Goal: Information Seeking & Learning: Understand process/instructions

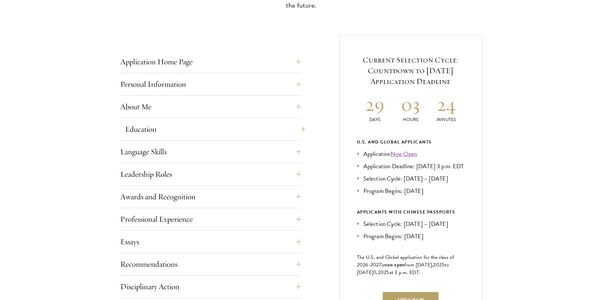
scroll to position [222, 0]
click at [305, 124] on button "Education" at bounding box center [215, 128] width 181 height 15
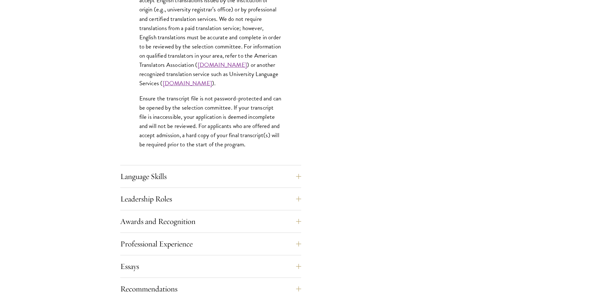
scroll to position [945, 0]
click at [298, 174] on button "Language Skills" at bounding box center [215, 175] width 181 height 15
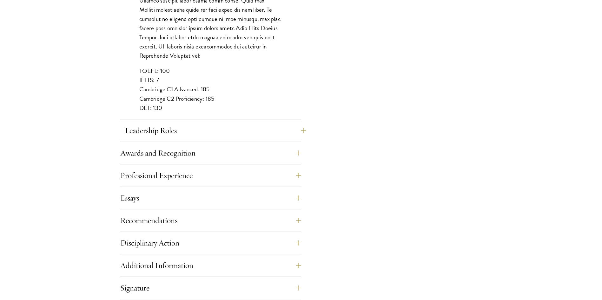
scroll to position [579, 0]
click at [299, 133] on button "Leadership Roles" at bounding box center [215, 130] width 181 height 15
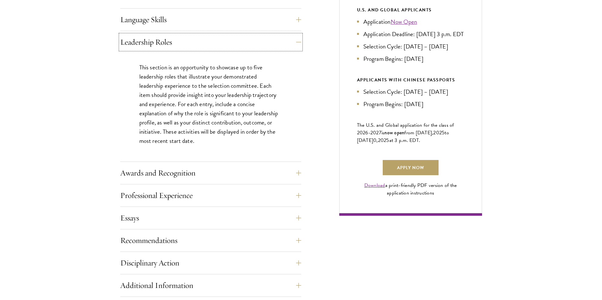
scroll to position [368, 0]
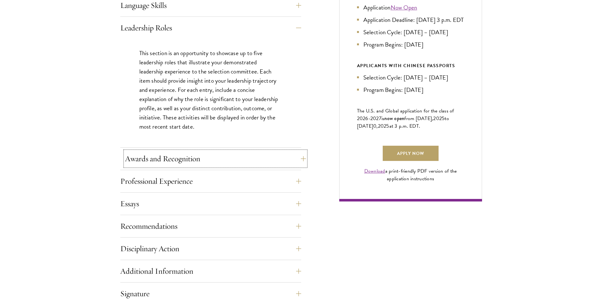
click at [301, 156] on button "Awards and Recognition" at bounding box center [215, 158] width 181 height 15
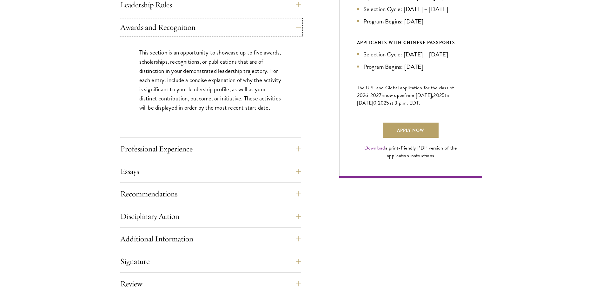
scroll to position [435, 0]
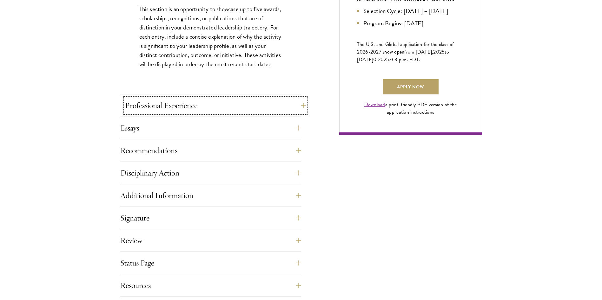
click at [300, 104] on button "Professional Experience" at bounding box center [215, 105] width 181 height 15
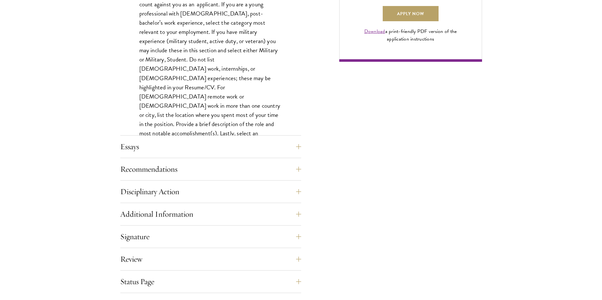
scroll to position [508, 0]
click at [301, 146] on button "Essays" at bounding box center [215, 146] width 181 height 15
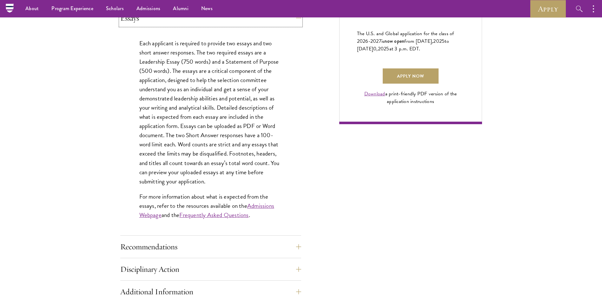
scroll to position [465, 0]
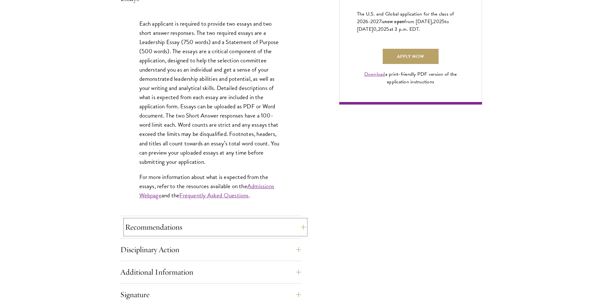
click at [296, 220] on button "Recommendations" at bounding box center [215, 227] width 181 height 15
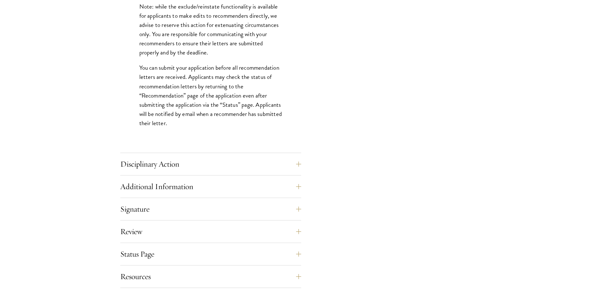
scroll to position [908, 0]
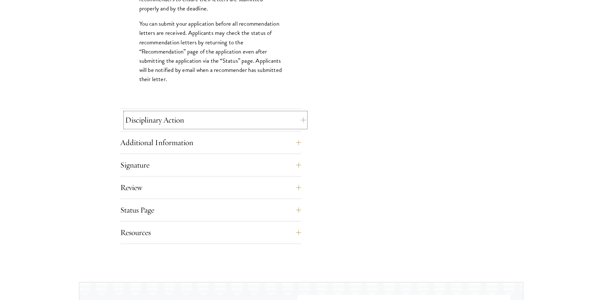
click at [297, 123] on button "Disciplinary Action" at bounding box center [215, 120] width 181 height 15
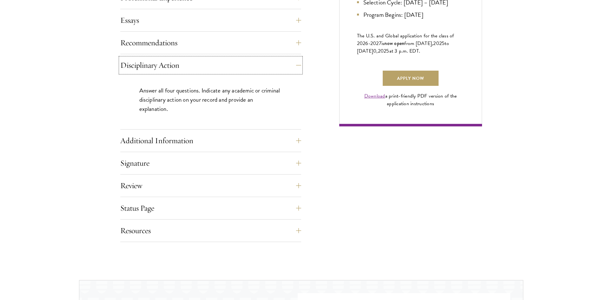
scroll to position [443, 0]
click at [298, 141] on button "Additional Information" at bounding box center [215, 140] width 181 height 15
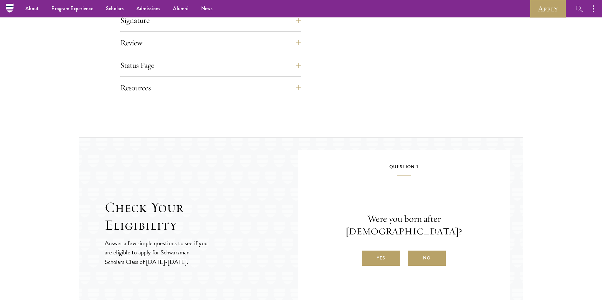
scroll to position [728, 0]
